Goal: Task Accomplishment & Management: Use online tool/utility

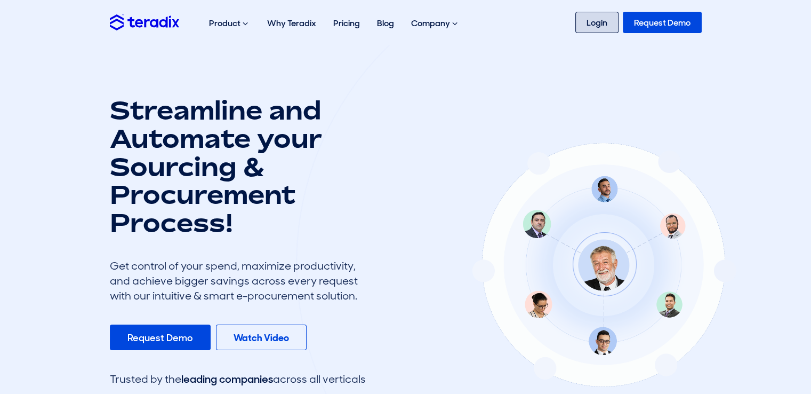
click at [593, 20] on link "Login" at bounding box center [597, 22] width 43 height 21
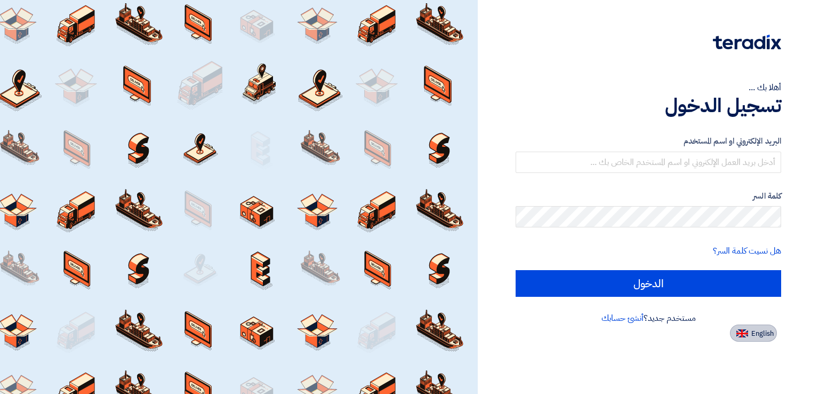
click at [754, 336] on span "English" at bounding box center [763, 333] width 22 height 7
type input "Sign in"
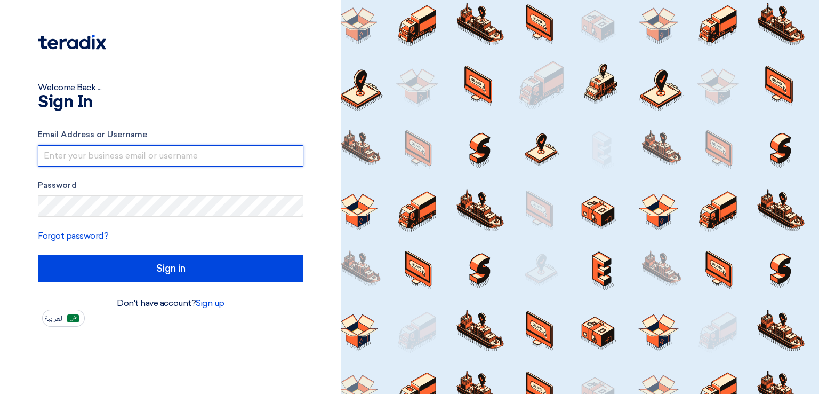
click at [123, 157] on input "text" at bounding box center [171, 155] width 266 height 21
type input "[EMAIL_ADDRESS][DOMAIN_NAME]"
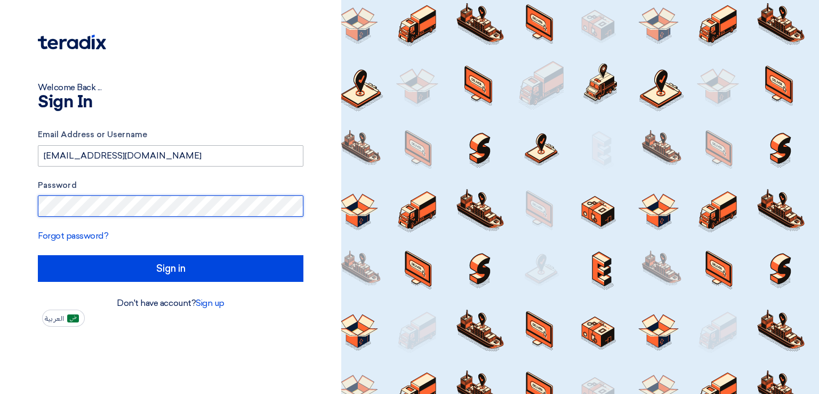
click at [38, 255] on input "Sign in" at bounding box center [171, 268] width 266 height 27
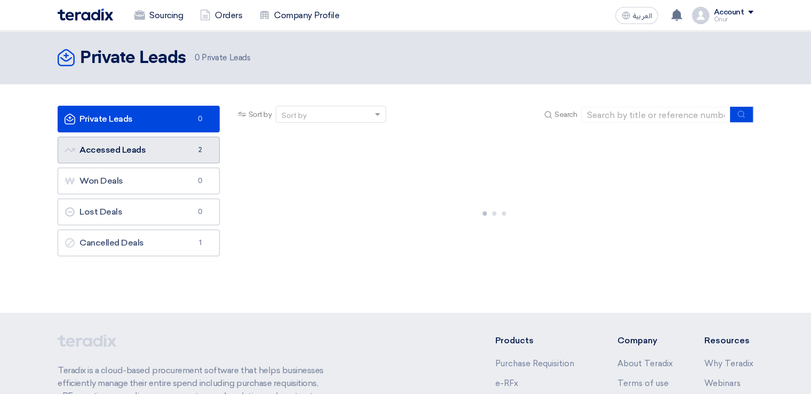
click at [173, 150] on link "Accessed Leads Accessed Leads 2" at bounding box center [139, 150] width 162 height 27
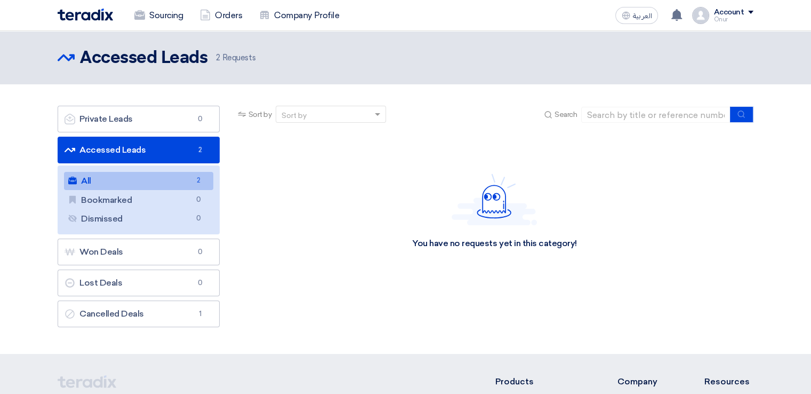
click at [189, 175] on link "All All 2" at bounding box center [138, 181] width 149 height 18
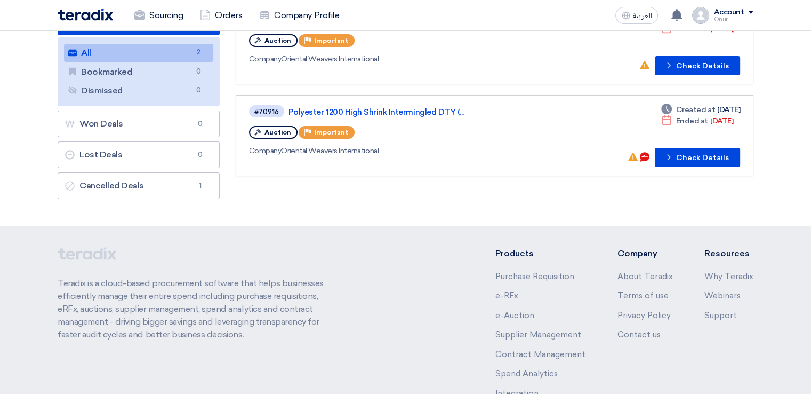
scroll to position [160, 0]
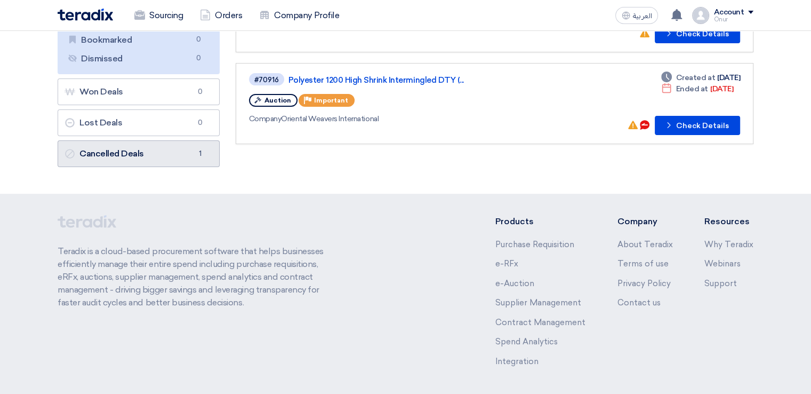
click at [155, 143] on link "Cancelled Deals Cancelled Deals 1" at bounding box center [139, 153] width 162 height 27
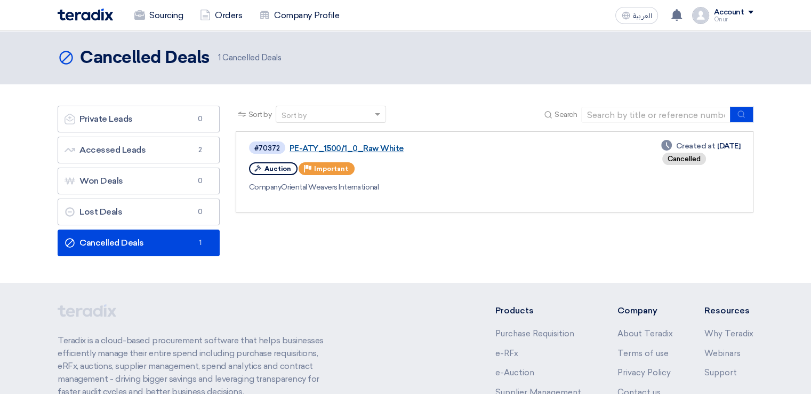
click at [378, 150] on link "PE-ATY_1500/1_0_Raw White" at bounding box center [423, 148] width 267 height 10
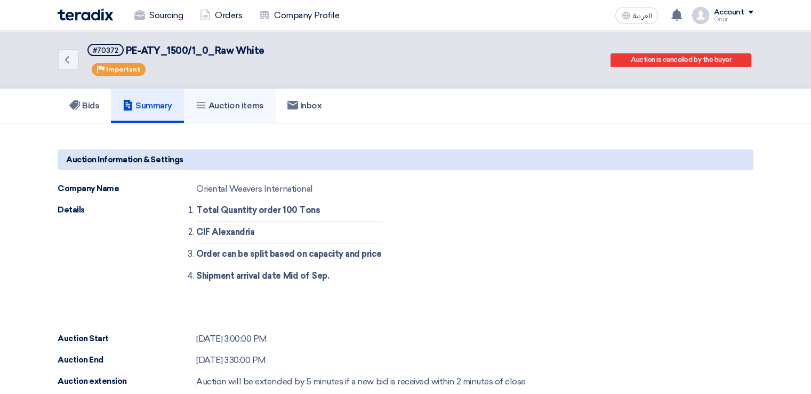
click at [224, 111] on link "Auction items" at bounding box center [230, 106] width 92 height 34
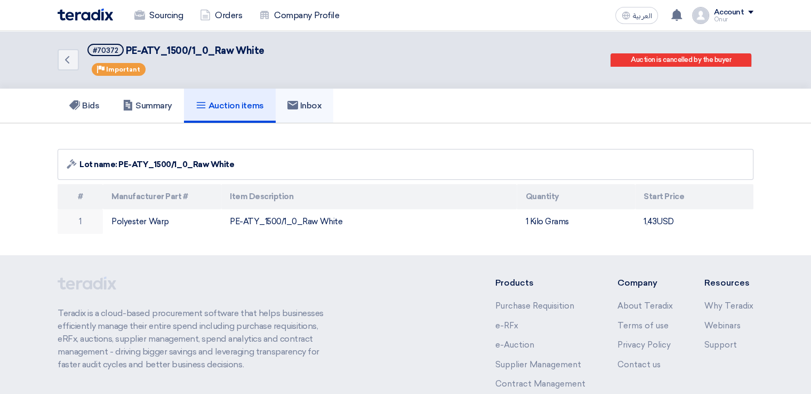
click at [301, 110] on link "Inbox" at bounding box center [305, 106] width 58 height 34
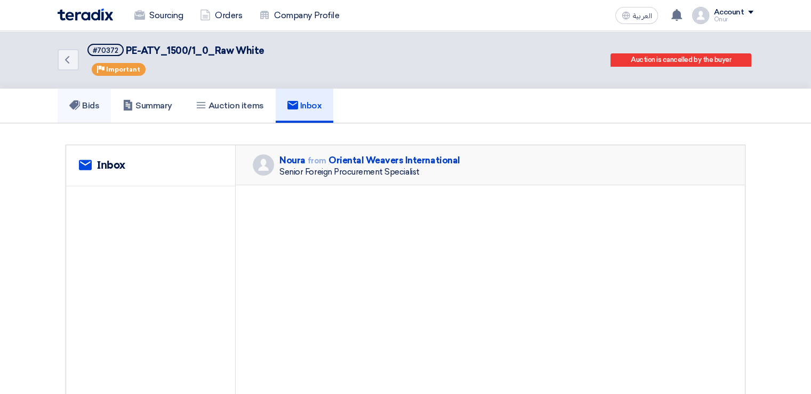
click at [88, 109] on h5 "Bids" at bounding box center [84, 105] width 30 height 11
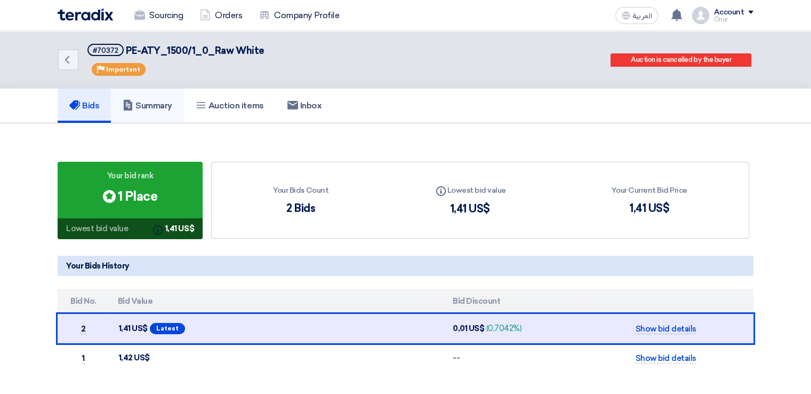
click at [154, 103] on h5 "Summary" at bounding box center [148, 105] width 50 height 11
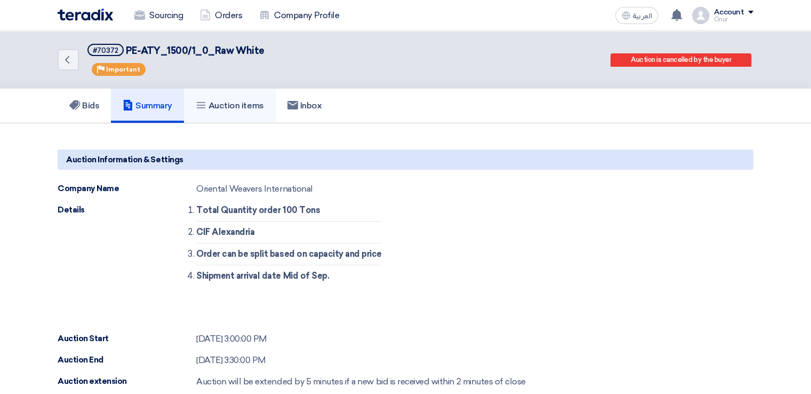
click at [240, 109] on h5 "Auction items" at bounding box center [230, 105] width 68 height 11
